Goal: Find contact information: Find contact information

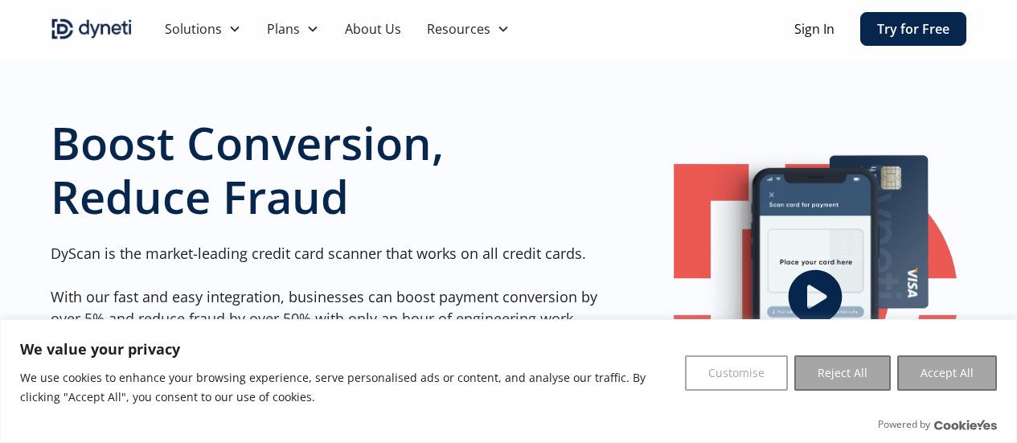
click at [374, 30] on link "About Us" at bounding box center [373, 29] width 82 height 58
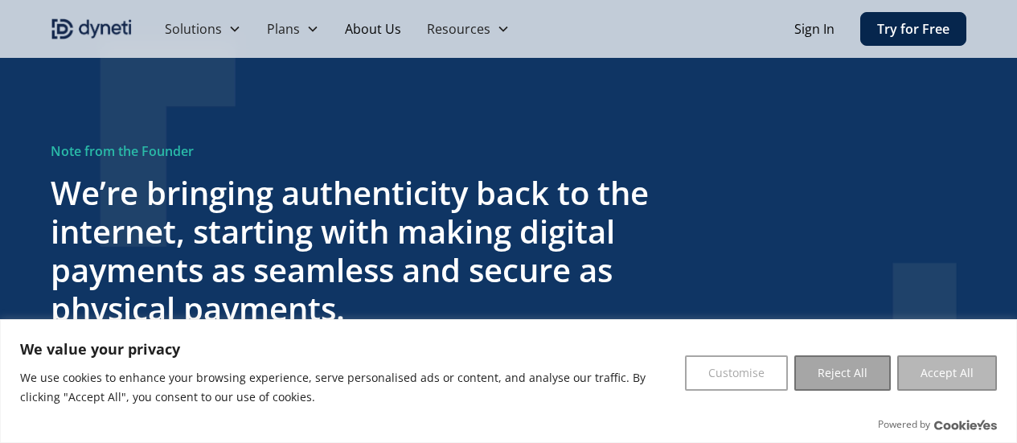
click at [943, 369] on button "Accept All" at bounding box center [947, 372] width 100 height 35
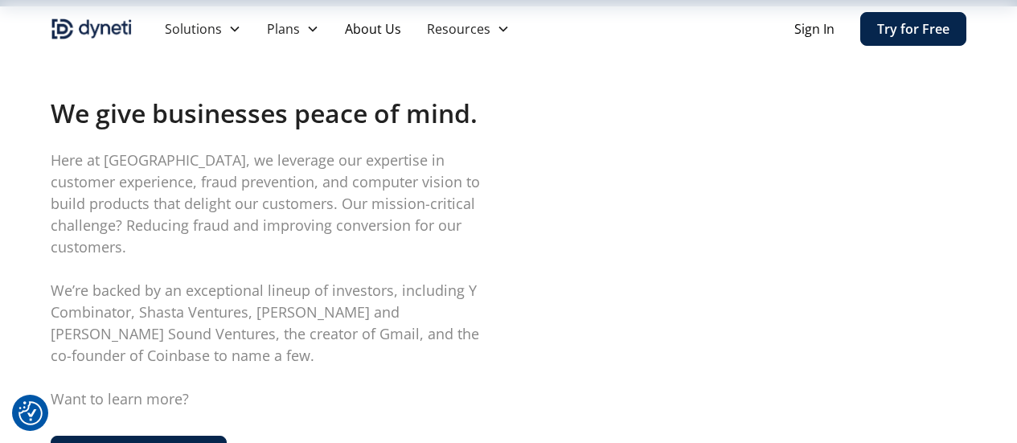
scroll to position [411, 0]
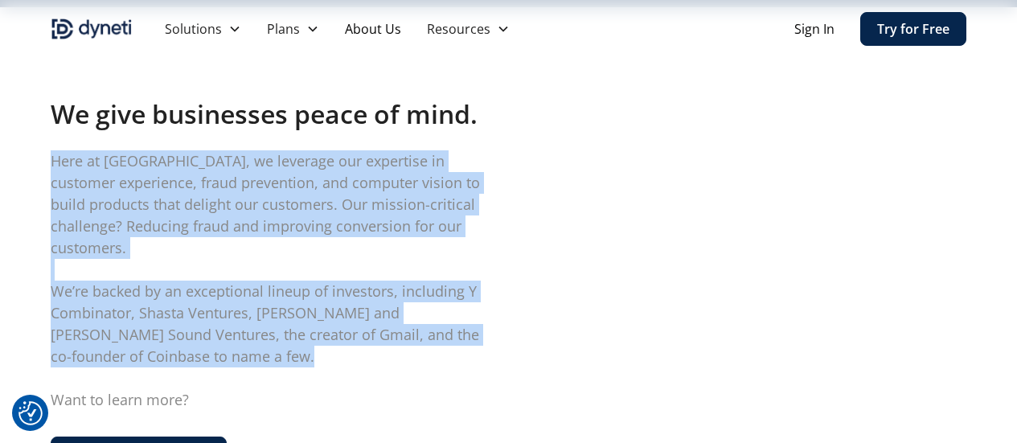
drag, startPoint x: 50, startPoint y: 158, endPoint x: 321, endPoint y: 337, distance: 324.4
click at [321, 337] on div "We give businesses peace of mind. Here at Dyneti, we leverage our expertise in …" at bounding box center [508, 287] width 1017 height 560
copy p "Here at Dyneti, we leverage our expertise in customer experience, fraud prevent…"
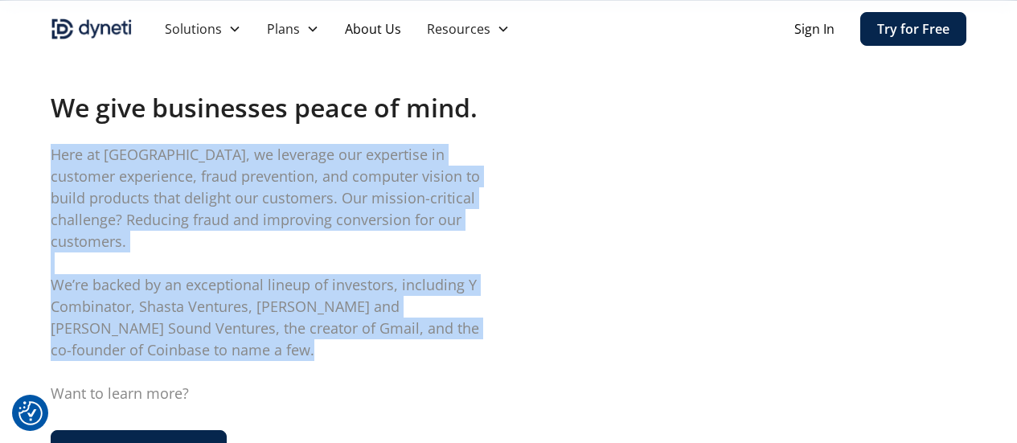
scroll to position [418, 0]
click at [474, 320] on p "Here at Dyneti, we leverage our expertise in customer experience, fraud prevent…" at bounding box center [276, 273] width 450 height 260
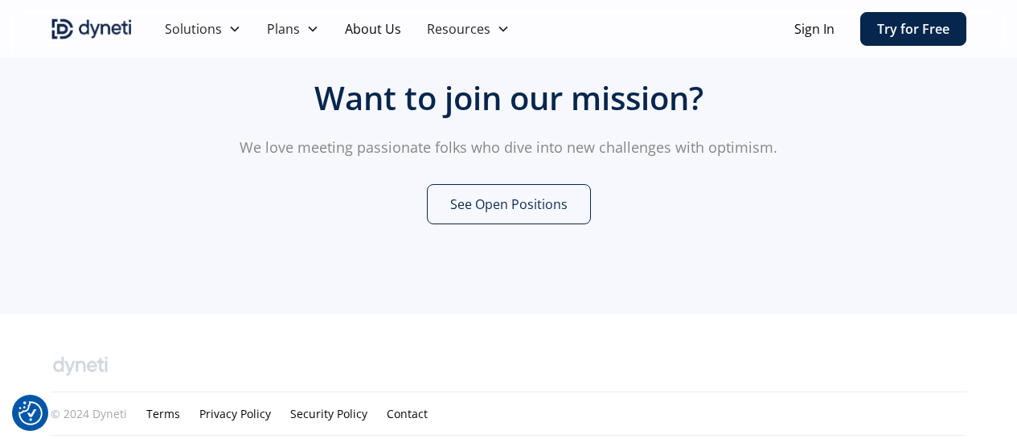
scroll to position [998, 0]
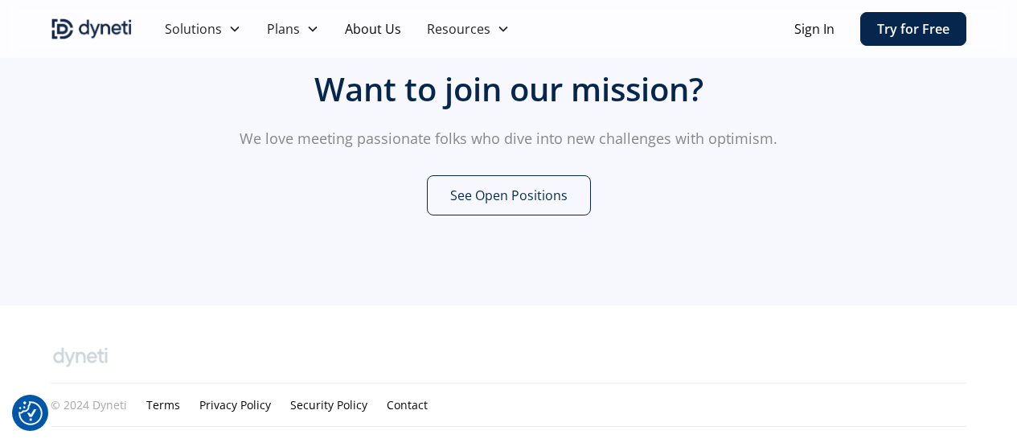
click at [410, 396] on link "Contact" at bounding box center [407, 404] width 41 height 17
click at [154, 208] on div "Want to join our mission? We love meeting passionate folks who dive into new ch…" at bounding box center [508, 143] width 1017 height 326
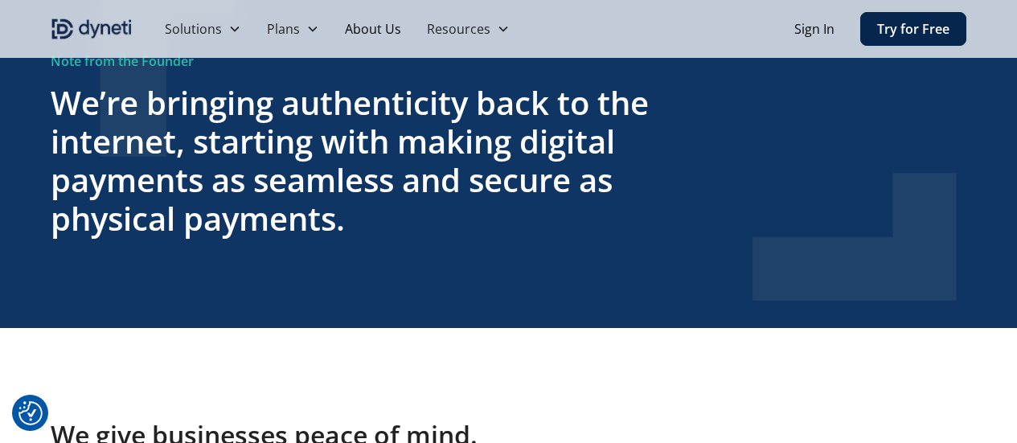
scroll to position [53, 0]
